Goal: Information Seeking & Learning: Find specific fact

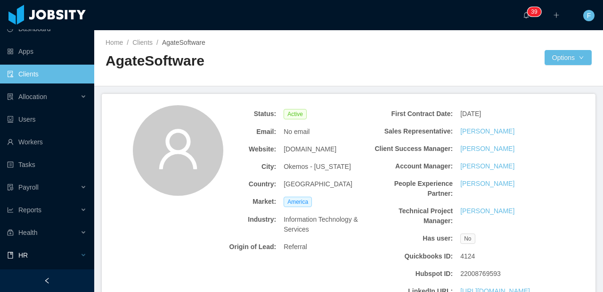
scroll to position [1217, 0]
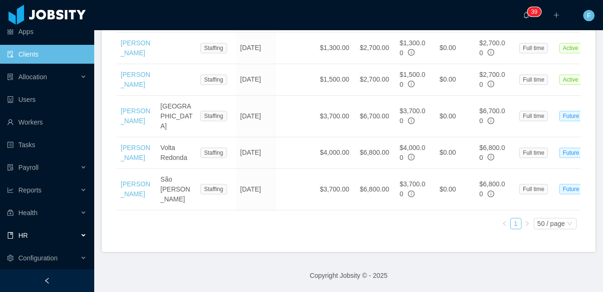
click at [38, 230] on div "HR" at bounding box center [47, 235] width 94 height 19
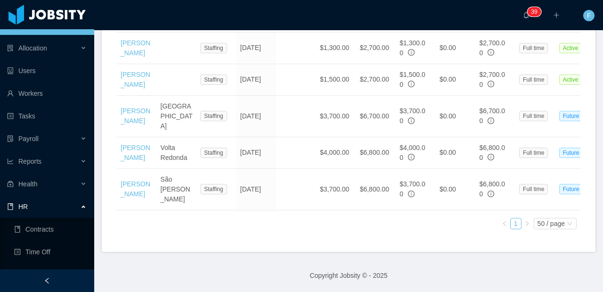
scroll to position [98, 0]
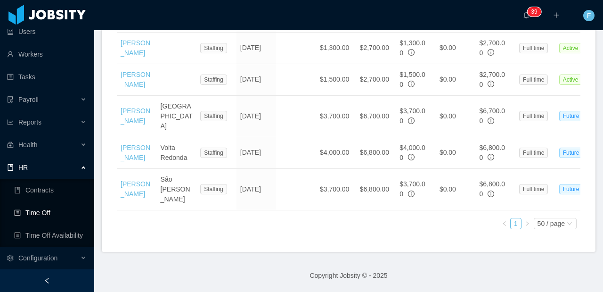
click at [39, 211] on link "Time Off" at bounding box center [50, 212] width 73 height 19
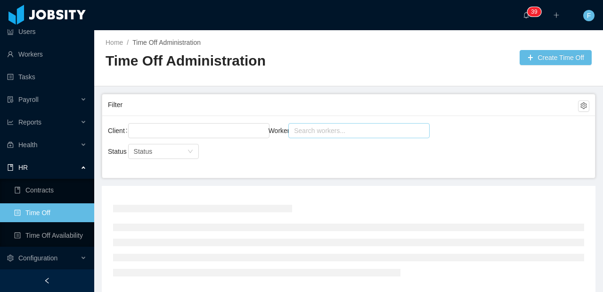
click at [335, 133] on div "Search workers..." at bounding box center [355, 130] width 122 height 9
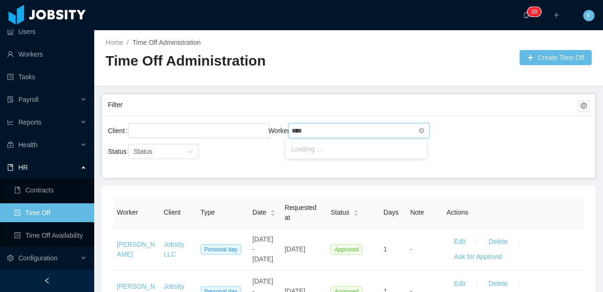
type input "*****"
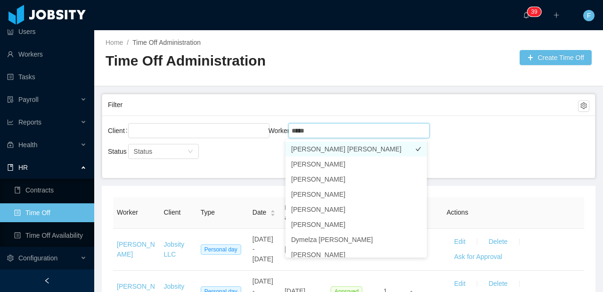
click at [338, 148] on li "[PERSON_NAME] [PERSON_NAME]" at bounding box center [355, 148] width 141 height 15
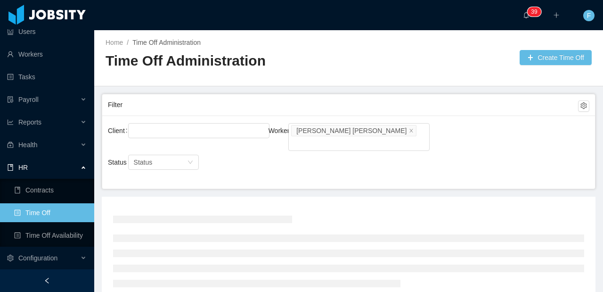
click at [457, 159] on div "Client Worker Search workers... [PERSON_NAME] [PERSON_NAME] Status Status" at bounding box center [348, 151] width 493 height 73
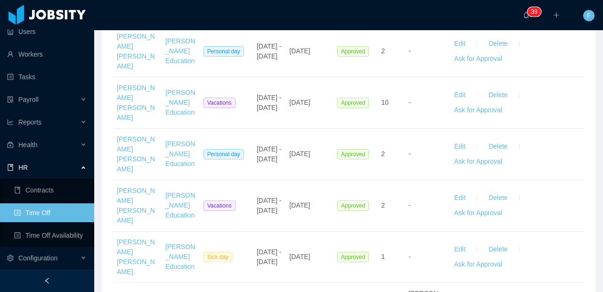
scroll to position [372, 0]
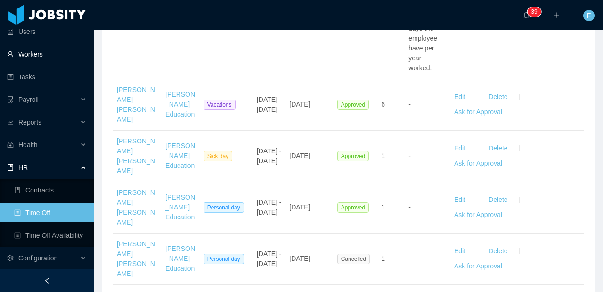
click at [32, 51] on link "Workers" at bounding box center [47, 54] width 80 height 19
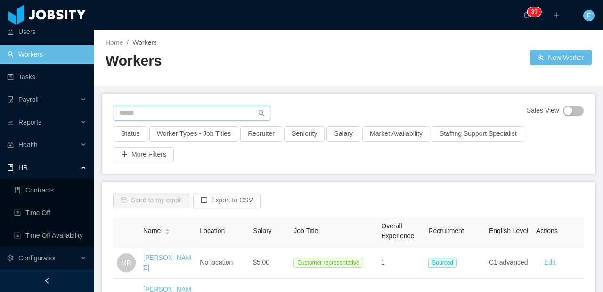
click at [166, 117] on input "text" at bounding box center [192, 112] width 157 height 15
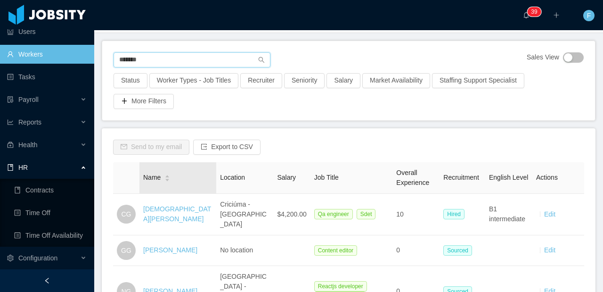
scroll to position [54, 0]
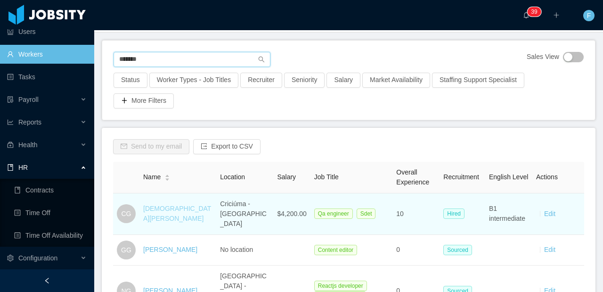
type input "*******"
click at [167, 206] on link "[DEMOGRAPHIC_DATA][PERSON_NAME]" at bounding box center [177, 212] width 68 height 17
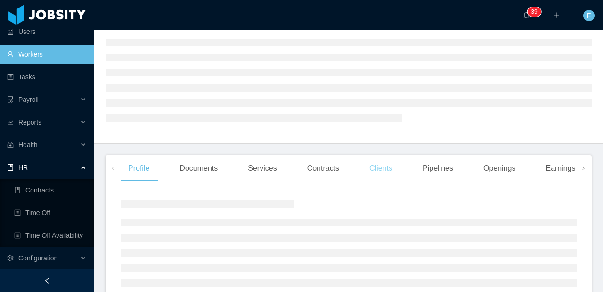
click at [375, 170] on div "Clients" at bounding box center [381, 168] width 38 height 26
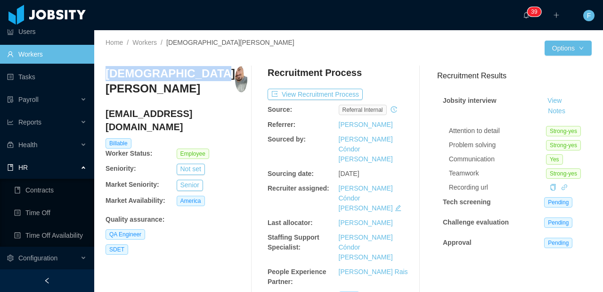
drag, startPoint x: 202, startPoint y: 77, endPoint x: 108, endPoint y: 67, distance: 93.7
click at [108, 67] on div "[DEMOGRAPHIC_DATA][PERSON_NAME]" at bounding box center [176, 84] width 142 height 36
copy h3 "[DEMOGRAPHIC_DATA][PERSON_NAME]"
